Goal: Navigation & Orientation: Find specific page/section

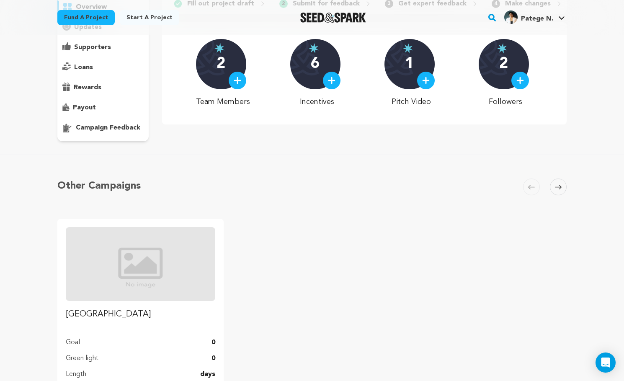
scroll to position [106, 0]
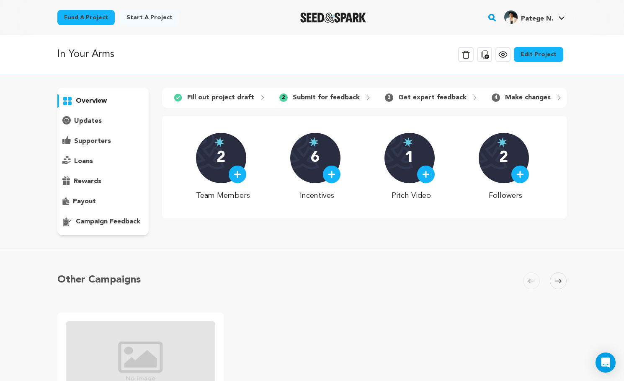
click at [539, 18] on span "Patege N." at bounding box center [537, 19] width 32 height 7
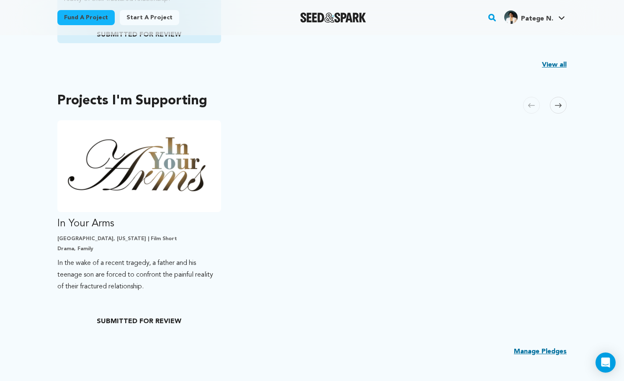
scroll to position [415, 0]
